Goal: Task Accomplishment & Management: Manage account settings

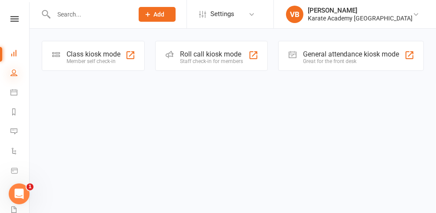
click at [12, 73] on icon at bounding box center [13, 72] width 7 height 7
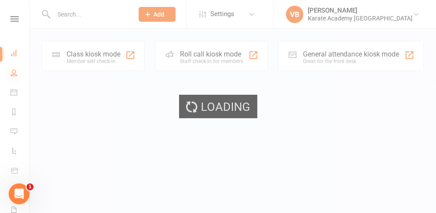
select select "25"
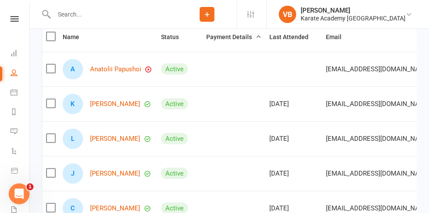
scroll to position [135, 0]
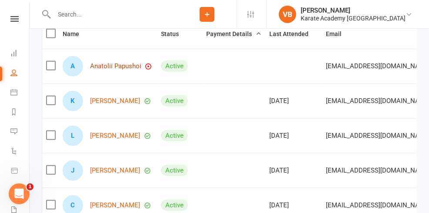
click at [133, 63] on link "Anatolii Papushoi" at bounding box center [115, 66] width 51 height 7
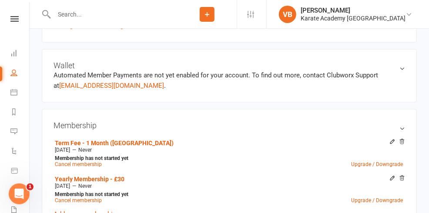
scroll to position [276, 0]
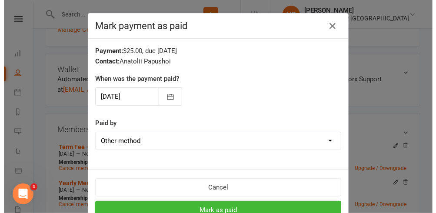
scroll to position [267, 0]
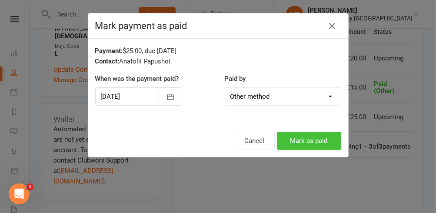
click at [327, 143] on button "Mark as paid" at bounding box center [309, 141] width 64 height 18
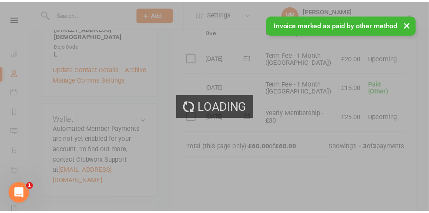
scroll to position [276, 0]
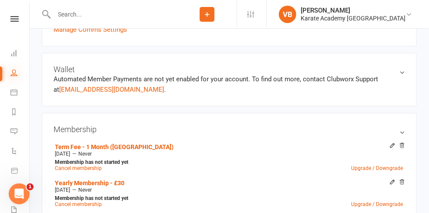
click at [14, 73] on icon at bounding box center [13, 72] width 7 height 7
select select "25"
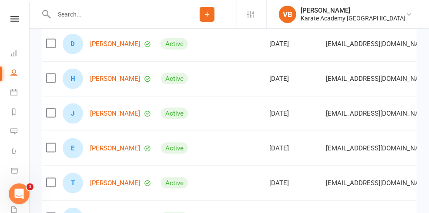
scroll to position [334, 0]
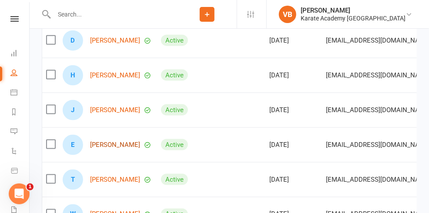
click at [132, 141] on link "[PERSON_NAME]" at bounding box center [115, 144] width 50 height 7
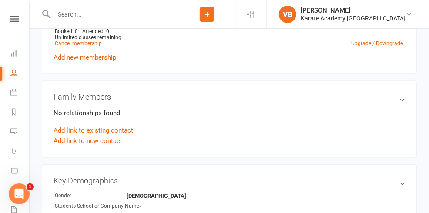
scroll to position [460, 0]
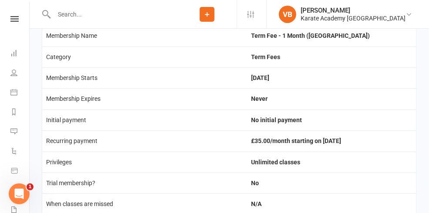
scroll to position [123, 0]
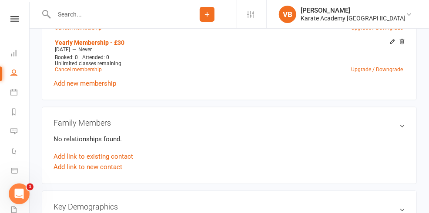
scroll to position [427, 0]
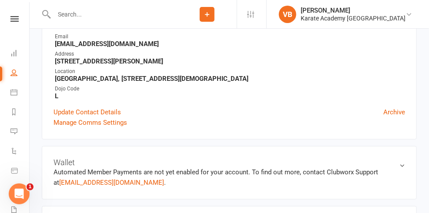
scroll to position [175, 0]
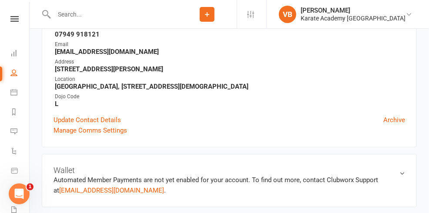
select select "25"
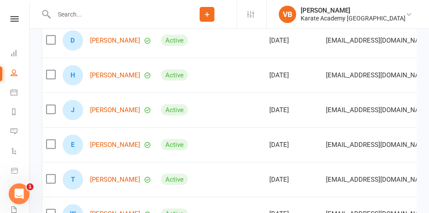
scroll to position [339, 0]
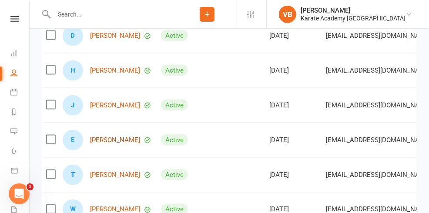
click at [129, 137] on link "[PERSON_NAME]" at bounding box center [115, 140] width 50 height 7
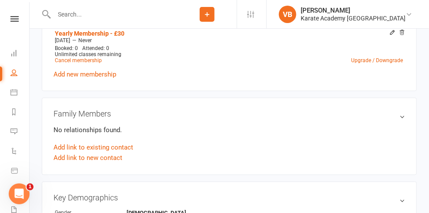
scroll to position [441, 0]
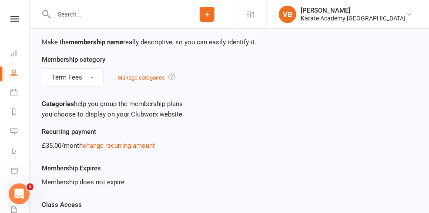
scroll to position [78, 0]
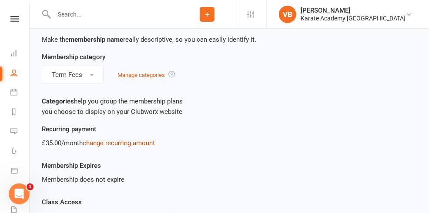
click at [112, 139] on link "change recurring amount" at bounding box center [119, 143] width 72 height 8
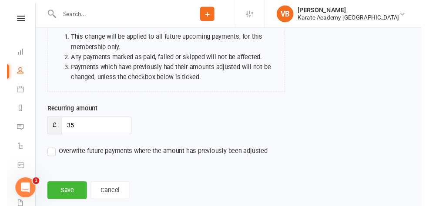
scroll to position [104, 0]
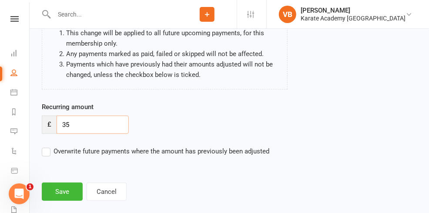
click at [78, 116] on input "35" at bounding box center [93, 125] width 72 height 18
type input "3"
type input "20"
click at [66, 183] on button "Save" at bounding box center [62, 192] width 41 height 18
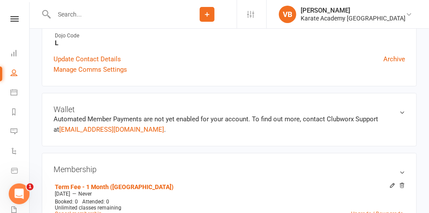
scroll to position [223, 0]
